Goal: Find specific page/section: Find specific page/section

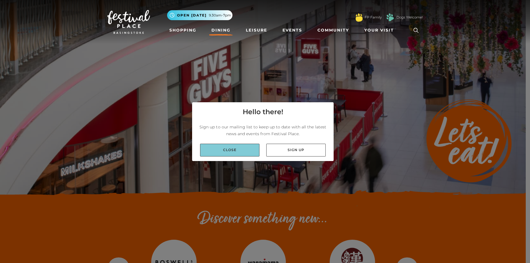
click at [232, 151] on link "Close" at bounding box center [229, 150] width 59 height 13
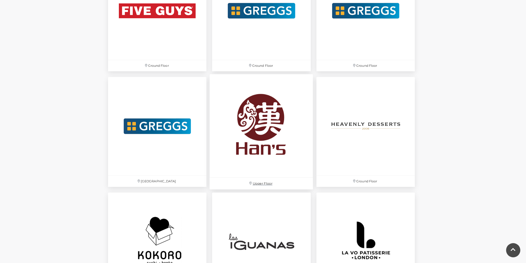
scroll to position [1137, 0]
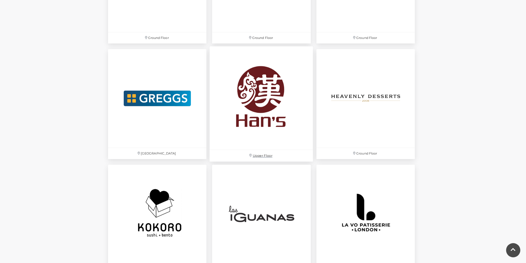
click at [260, 111] on img at bounding box center [261, 98] width 103 height 103
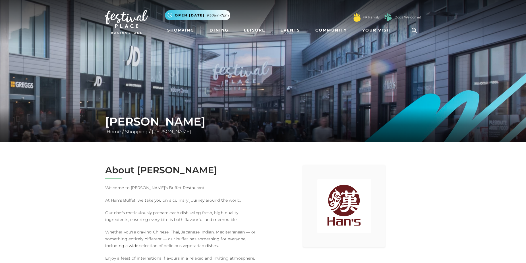
click at [189, 124] on div "[PERSON_NAME] Home / Shopping / [PERSON_NAME]" at bounding box center [263, 125] width 526 height 34
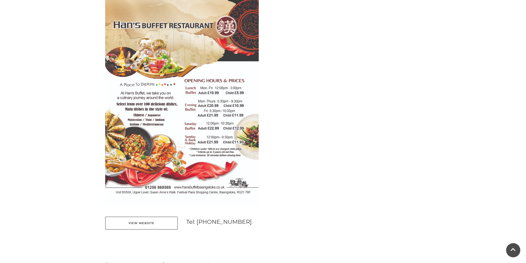
scroll to position [284, 0]
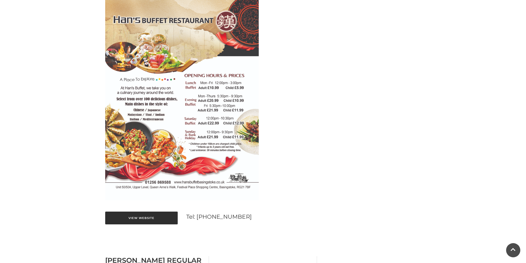
click at [124, 217] on link "View Website" at bounding box center [141, 218] width 72 height 13
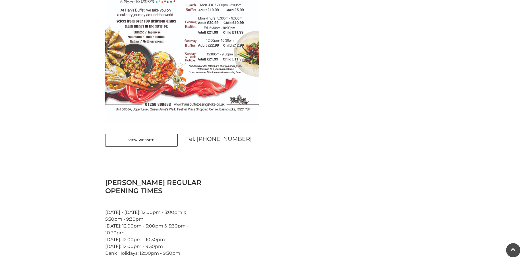
scroll to position [256, 0]
